Goal: Find specific page/section: Find specific page/section

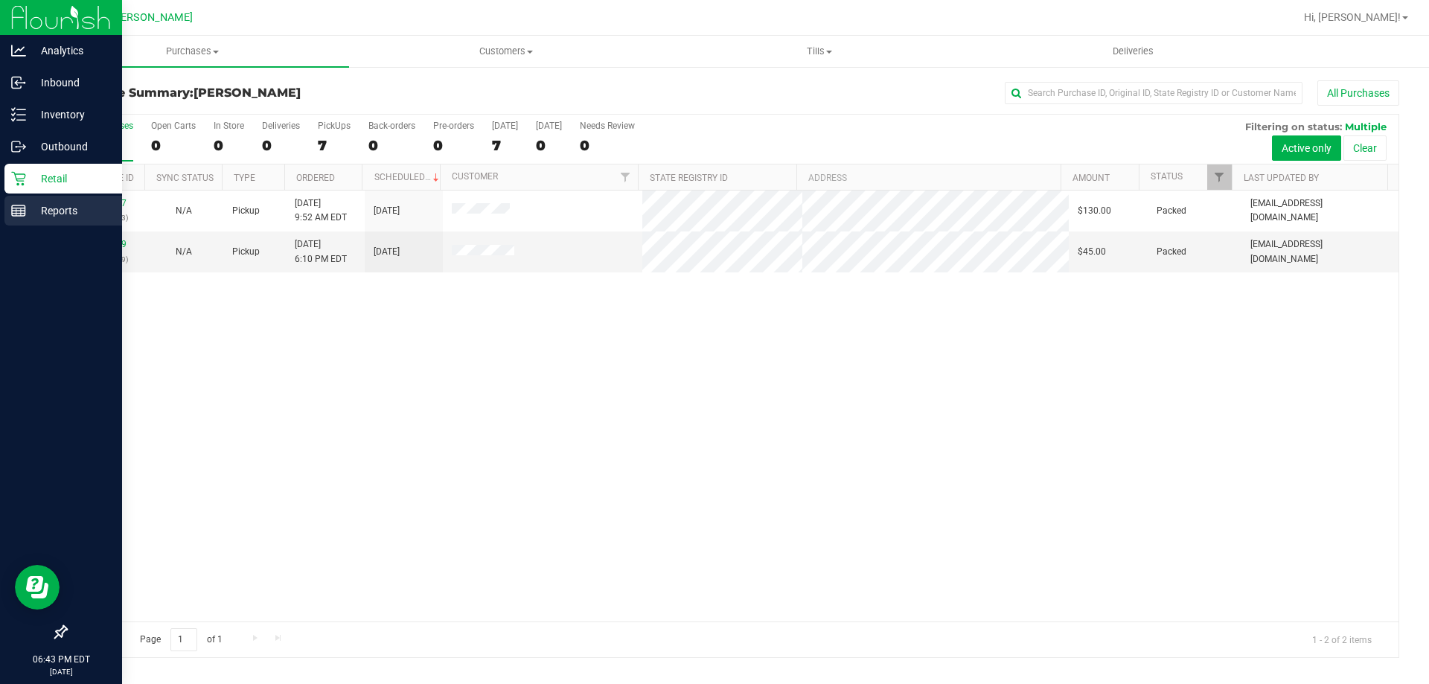
click at [55, 211] on p "Reports" at bounding box center [70, 211] width 89 height 18
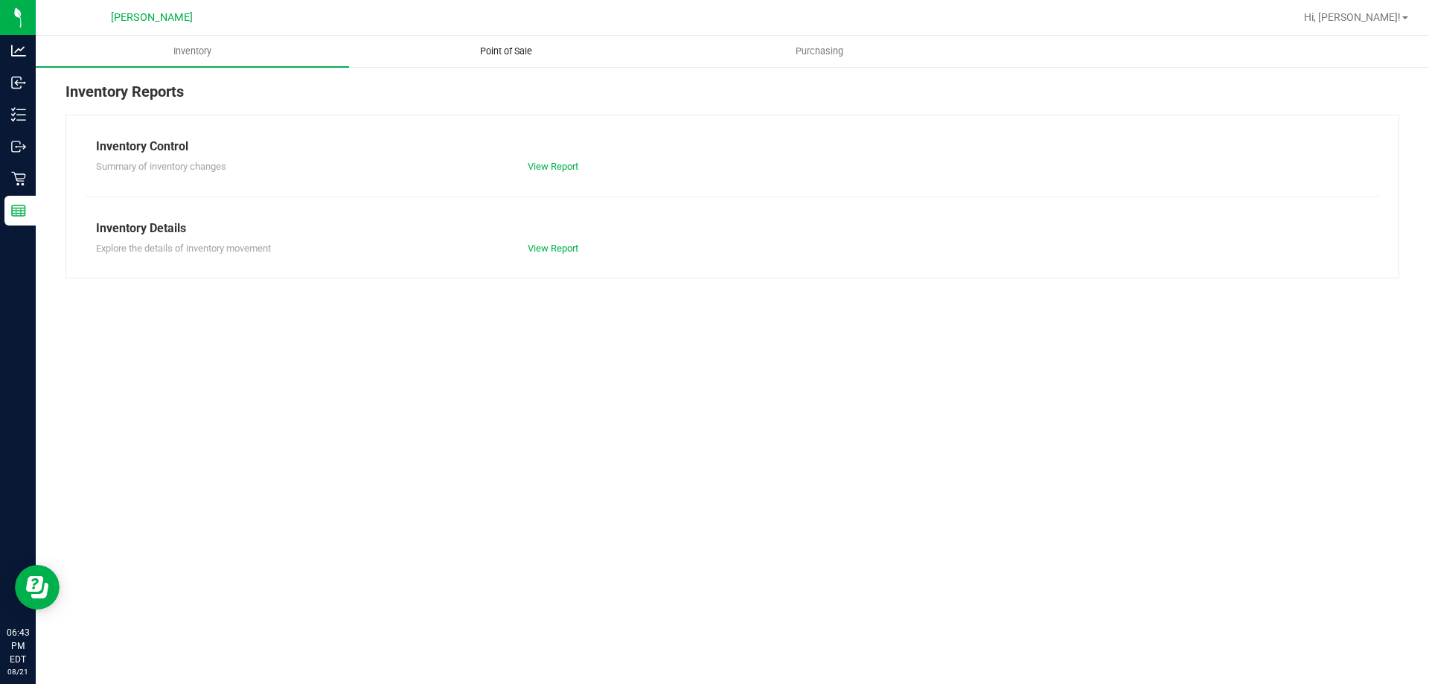
click at [530, 48] on span "Point of Sale" at bounding box center [506, 51] width 92 height 13
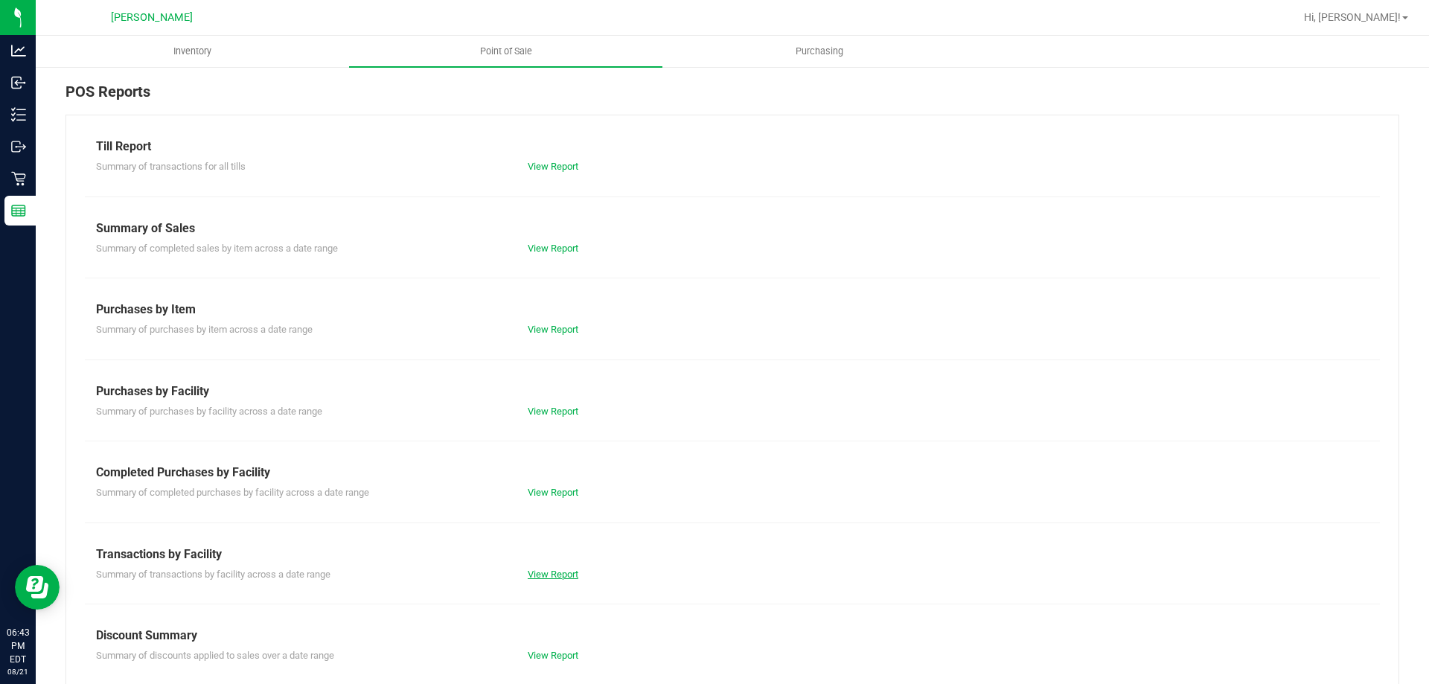
click at [552, 577] on link "View Report" at bounding box center [553, 574] width 51 height 11
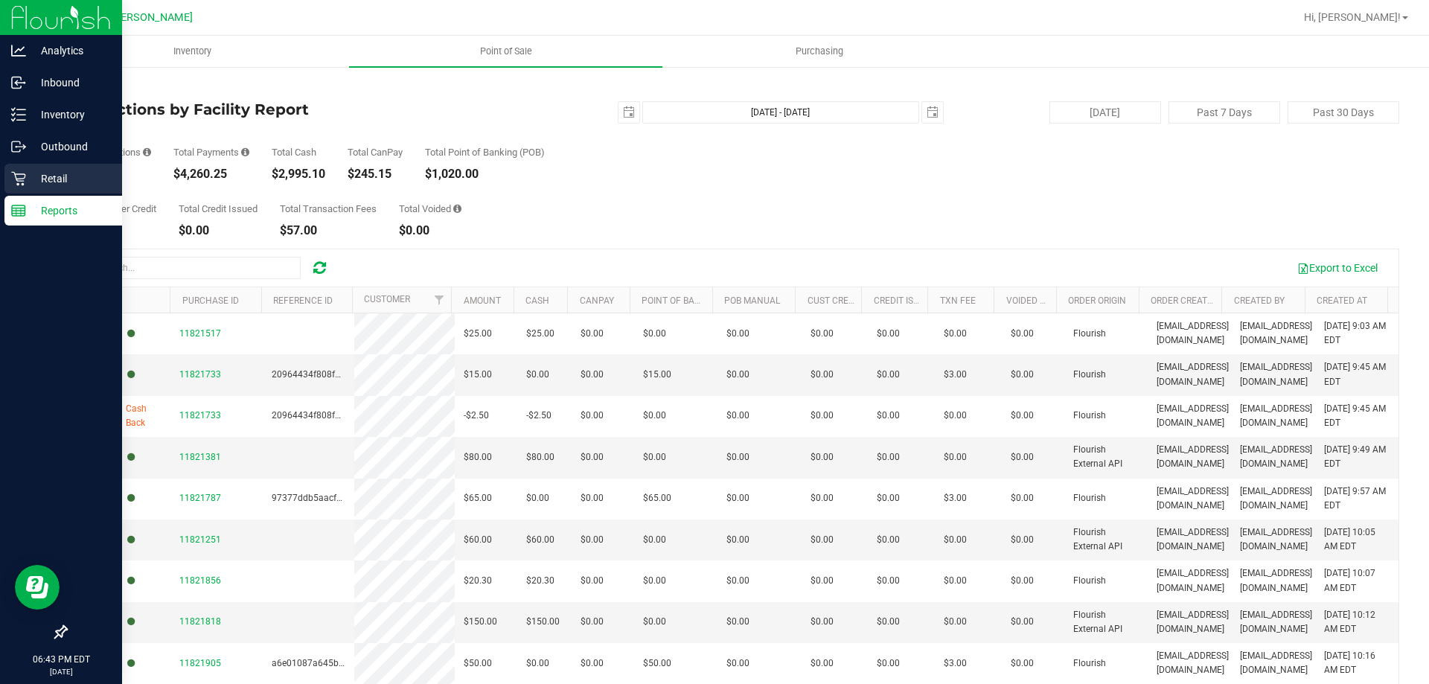
click at [45, 176] on p "Retail" at bounding box center [70, 179] width 89 height 18
